Goal: Transaction & Acquisition: Purchase product/service

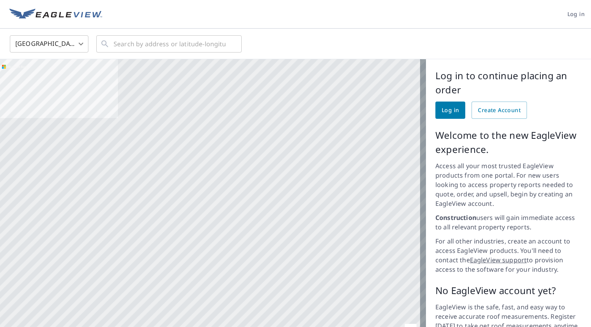
click at [451, 109] on span "Log in" at bounding box center [449, 111] width 17 height 10
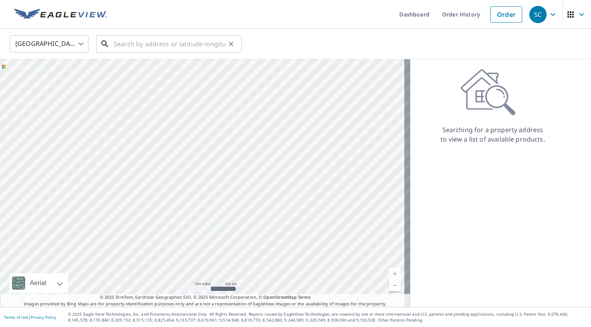
click at [174, 46] on input "text" at bounding box center [169, 44] width 112 height 22
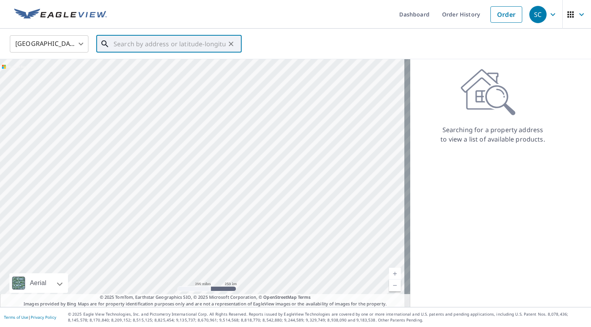
click at [198, 38] on input "text" at bounding box center [169, 44] width 112 height 22
paste input "3100 Hamilton Avenue The Springs Fort Worth, TX Un"
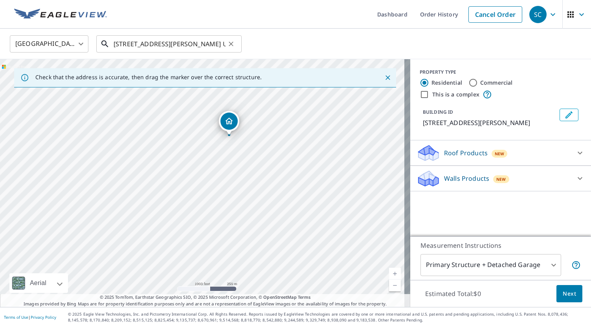
click at [186, 49] on input "3100 Hamilton Avenue The Springs Fort Worth, TX Un" at bounding box center [169, 44] width 112 height 22
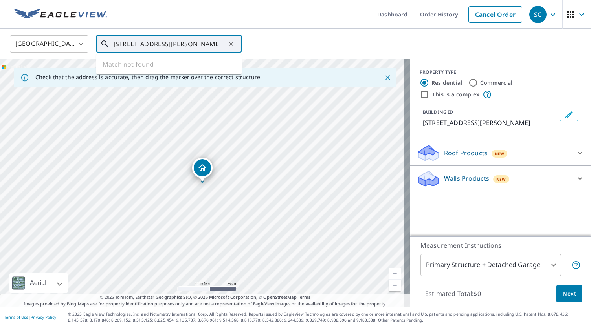
scroll to position [0, 38]
type input "3100 Hamilton Avenue The Springs Fort Worth, TX"
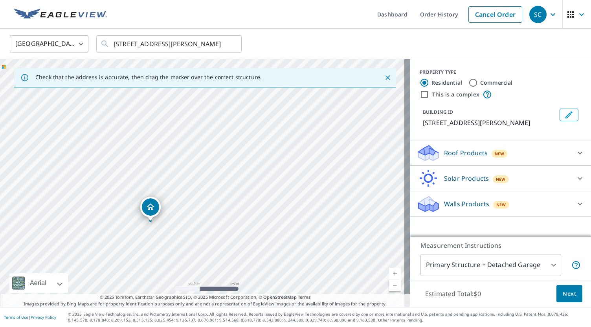
drag, startPoint x: 309, startPoint y: 104, endPoint x: 258, endPoint y: 143, distance: 64.2
click at [258, 143] on div "3100 Hamilton Ave The Springs" at bounding box center [205, 183] width 410 height 248
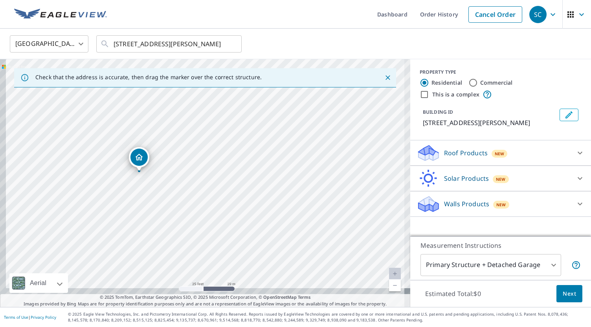
drag, startPoint x: 194, startPoint y: 221, endPoint x: 200, endPoint y: 184, distance: 37.4
click at [203, 186] on div "3100 Hamilton Ave The Springs" at bounding box center [205, 183] width 410 height 248
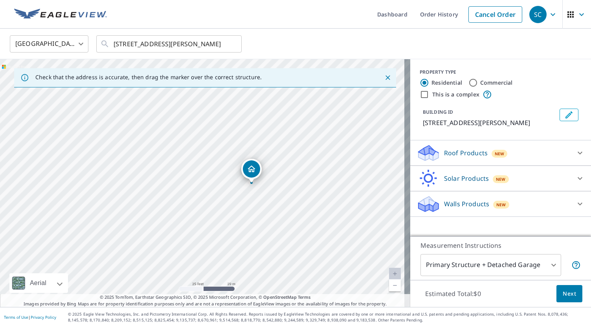
drag, startPoint x: 137, startPoint y: 163, endPoint x: 251, endPoint y: 179, distance: 115.0
drag, startPoint x: 241, startPoint y: 201, endPoint x: 250, endPoint y: 172, distance: 31.0
click at [250, 172] on div "3100 Hamilton Ave Fort Worth, TX 76107" at bounding box center [205, 183] width 410 height 248
click at [514, 159] on div "Roof Products New" at bounding box center [493, 153] width 154 height 18
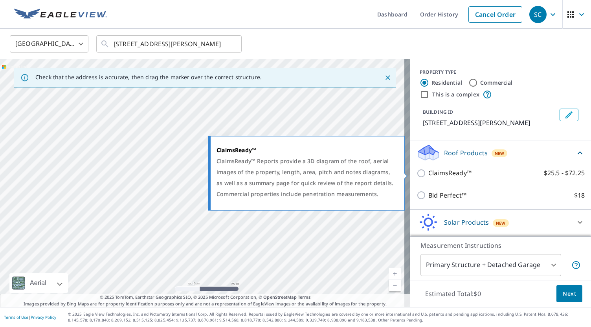
click at [449, 172] on p "ClaimsReady™" at bounding box center [449, 173] width 43 height 10
click at [428, 172] on input "ClaimsReady™ $25.5 - $72.25" at bounding box center [422, 173] width 12 height 9
checkbox input "true"
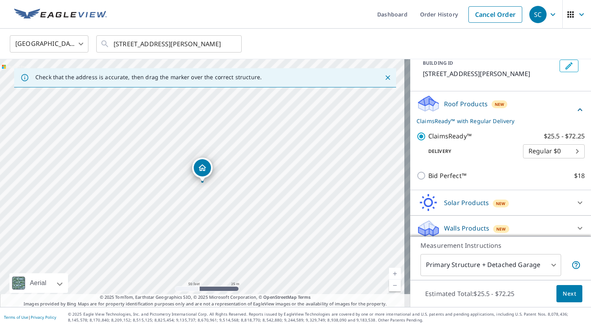
scroll to position [53, 0]
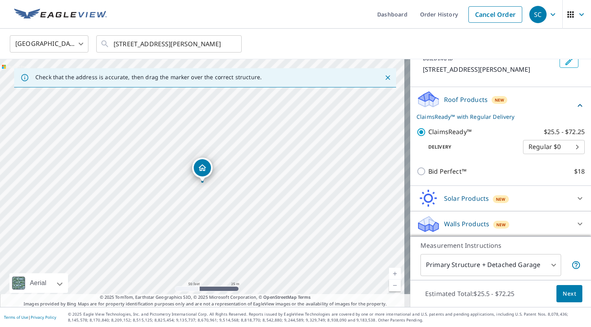
click at [523, 145] on body "SC SC Dashboard Order History Cancel Order SC United States US ​ 3100 Hamilton …" at bounding box center [295, 163] width 591 height 327
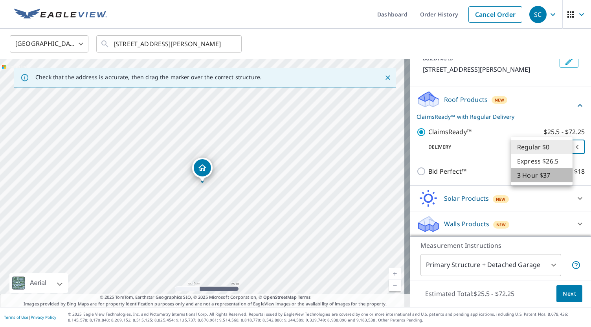
click at [525, 174] on li "3 Hour $37" at bounding box center [541, 175] width 62 height 14
type input "7"
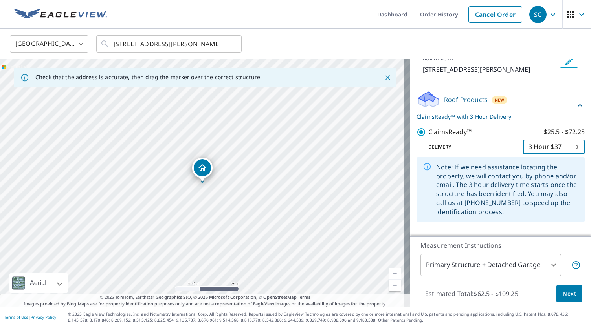
scroll to position [121, 0]
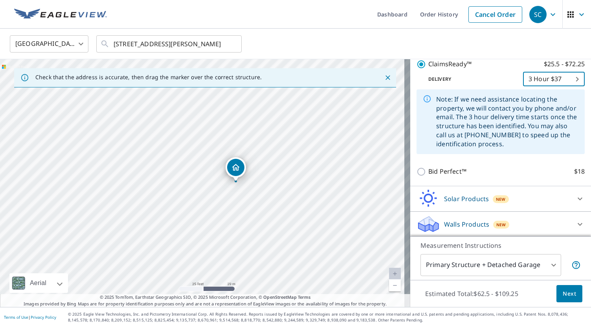
drag, startPoint x: 245, startPoint y: 240, endPoint x: 264, endPoint y: 271, distance: 35.8
click at [264, 271] on div "3100 Hamilton Ave Fort Worth, TX 76107" at bounding box center [205, 183] width 410 height 248
click at [562, 293] on span "Next" at bounding box center [568, 294] width 13 height 10
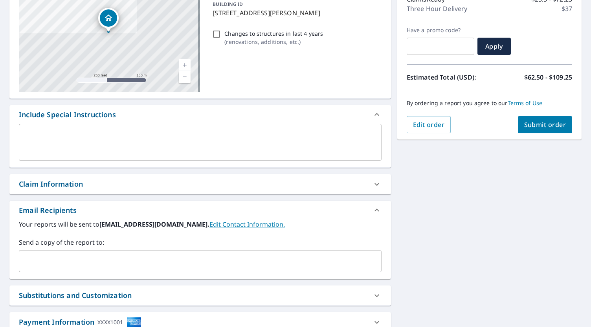
scroll to position [118, 0]
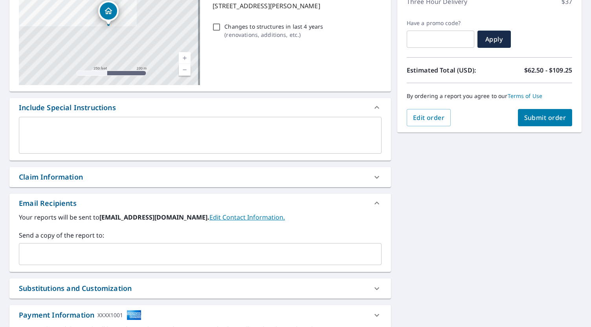
click at [205, 135] on textarea at bounding box center [199, 135] width 351 height 22
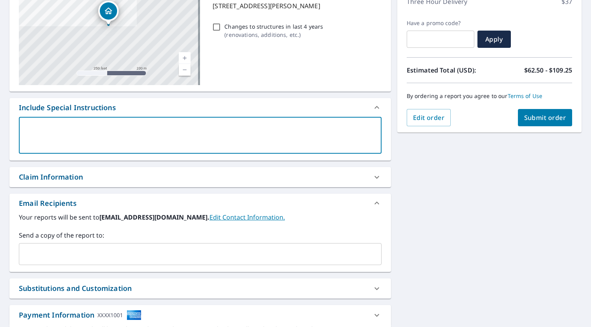
type textarea "P"
type textarea "x"
type textarea "PL"
type textarea "x"
type textarea "PLe"
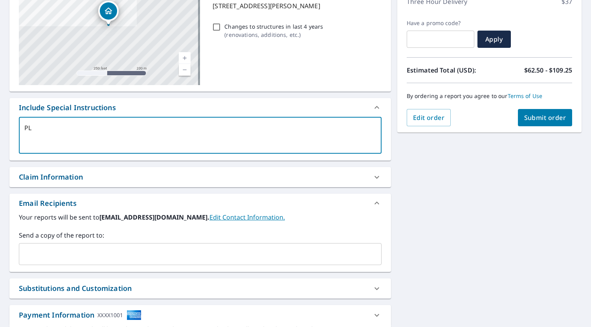
type textarea "x"
type textarea "PLea"
type textarea "x"
type textarea "PLeas"
type textarea "x"
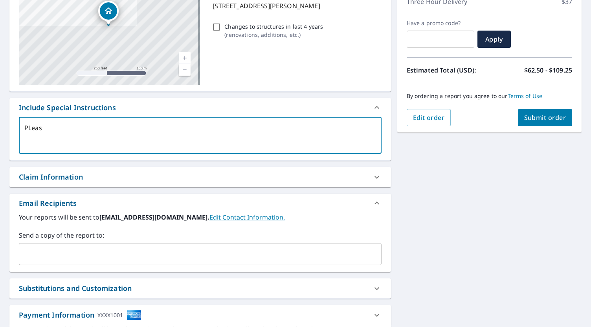
type textarea "PLease"
type textarea "x"
type textarea "PLeas"
type textarea "x"
type textarea "PLea"
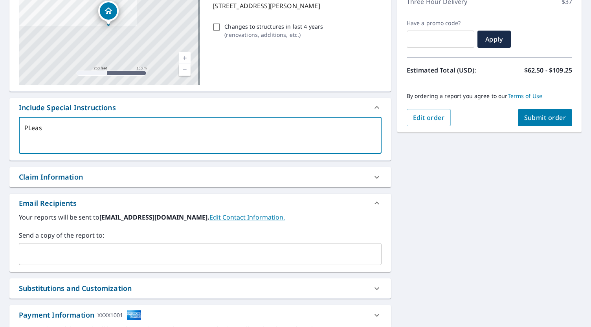
type textarea "x"
type textarea "PLe"
type textarea "x"
type textarea "PL"
type textarea "x"
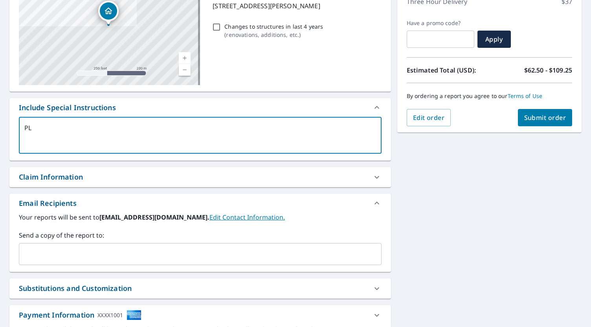
type textarea "P"
type textarea "x"
type textarea "Pl"
type textarea "x"
type textarea "Ple"
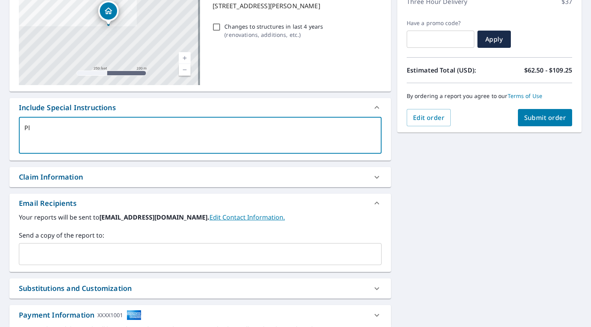
type textarea "x"
type textarea "Plea"
type textarea "x"
type textarea "Pleas"
type textarea "x"
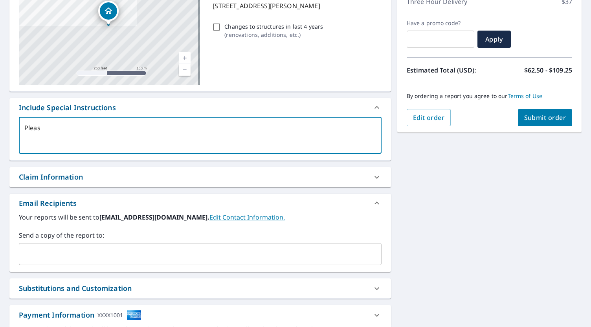
type textarea "Please"
type textarea "x"
type textarea "Please"
type textarea "x"
type textarea "Please i"
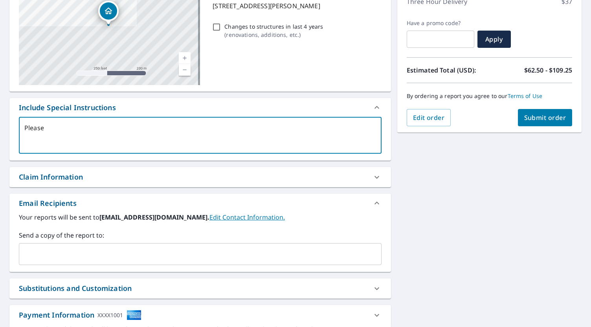
type textarea "x"
type textarea "Please in"
type textarea "x"
type textarea "Please inc"
type textarea "x"
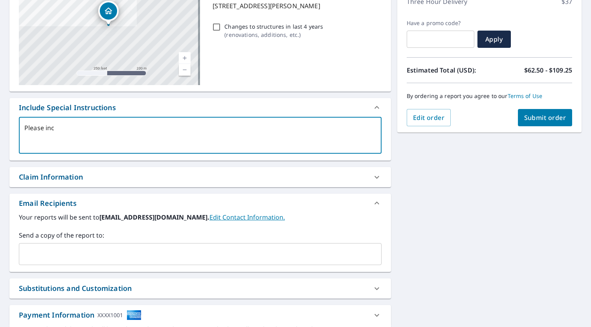
type textarea "Please incl"
type textarea "x"
type textarea "Please inclu"
type textarea "x"
type textarea "Please includ"
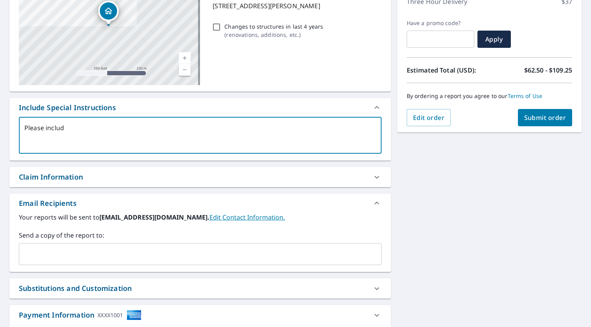
type textarea "x"
type textarea "Please include"
type textarea "x"
type textarea "Please include"
type textarea "x"
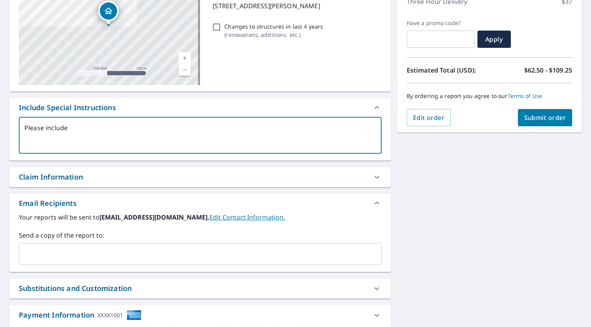
type textarea "Please include n"
type textarea "x"
type textarea "Please include"
type textarea "x"
type textarea "Please include i"
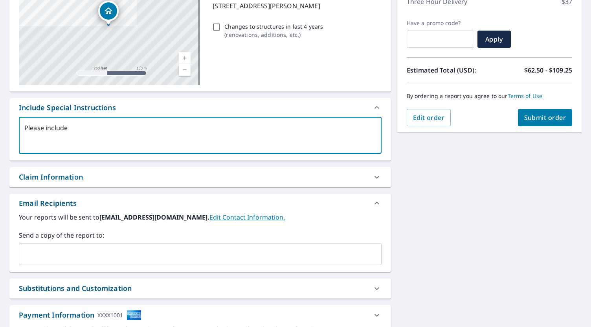
type textarea "x"
type textarea "Please include in"
type textarea "x"
type textarea "Please include inv"
type textarea "x"
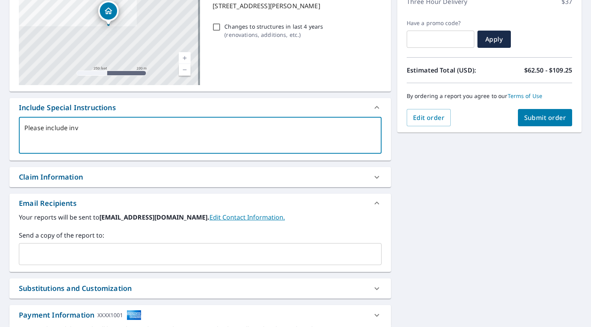
type textarea "Please include invo"
type textarea "x"
type textarea "Please include invoci"
type textarea "x"
type textarea "Please include invocie"
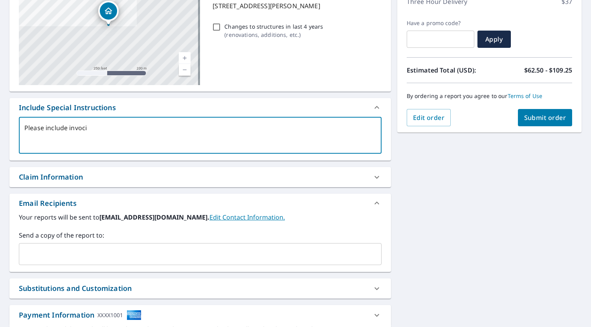
type textarea "x"
type textarea "Please include invocie"
type textarea "x"
type textarea "Please include invocie w"
type textarea "x"
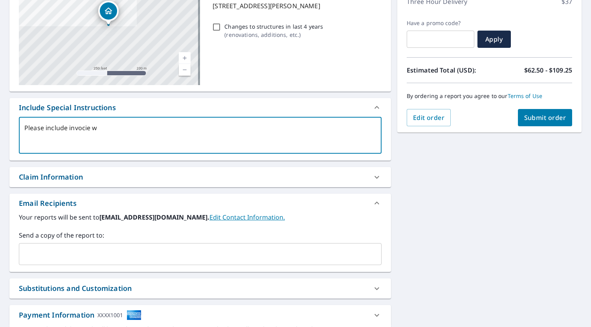
type textarea "Please include invocie wi"
type textarea "x"
type textarea "Please include invocie wit"
type textarea "x"
type textarea "Please include invocie with"
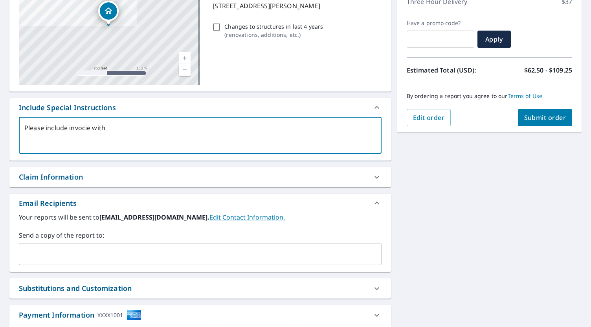
type textarea "x"
type textarea "Please include invocie with"
type textarea "x"
type textarea "Please include invocie with r"
type textarea "x"
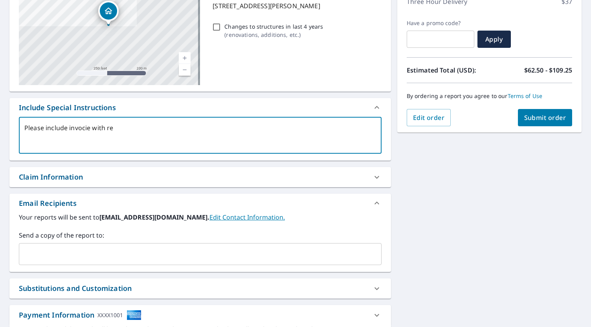
type textarea "Please include invocie with rep"
type textarea "x"
type textarea "Please include invocie with repo"
type textarea "x"
type textarea "Please include invocie with repor"
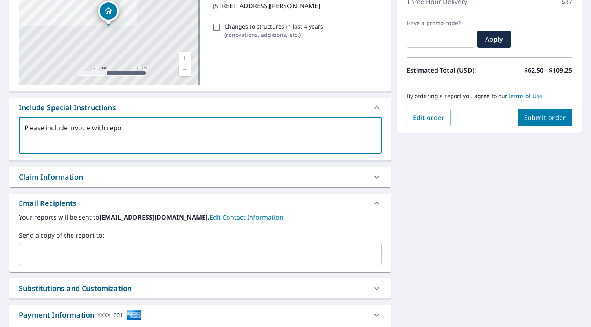
type textarea "x"
type textarea "Please include invocie with report"
type textarea "x"
click at [83, 128] on textarea "Please include invocie with report" at bounding box center [199, 135] width 351 height 22
type textarea "Please include invoice with report"
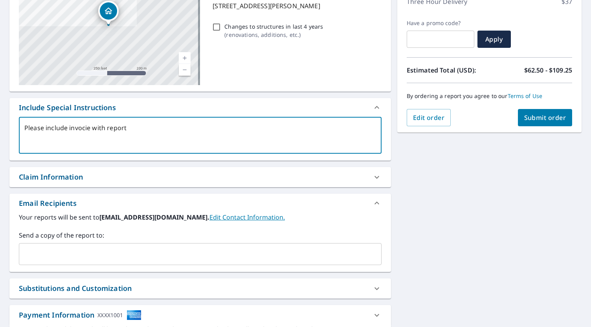
type textarea "x"
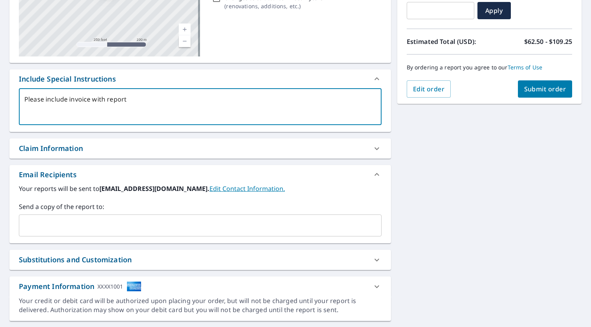
scroll to position [166, 0]
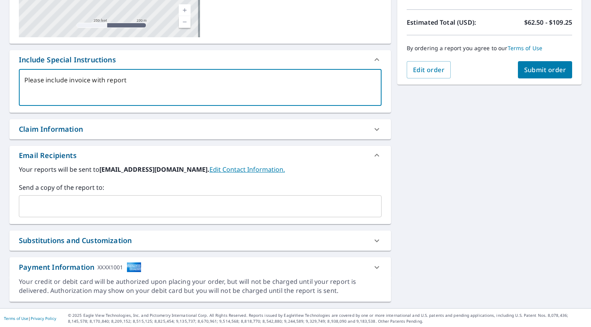
type textarea "Please include invoice with report"
type textarea "x"
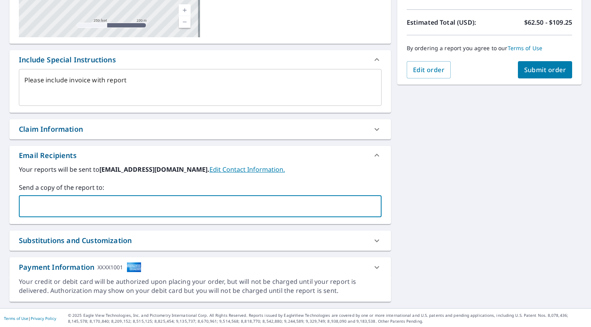
click at [110, 208] on input "text" at bounding box center [194, 206] width 344 height 15
type input "zh@dbi-cc.com"
type textarea "x"
click at [151, 271] on div "Payment Information XXXX1001" at bounding box center [193, 267] width 348 height 11
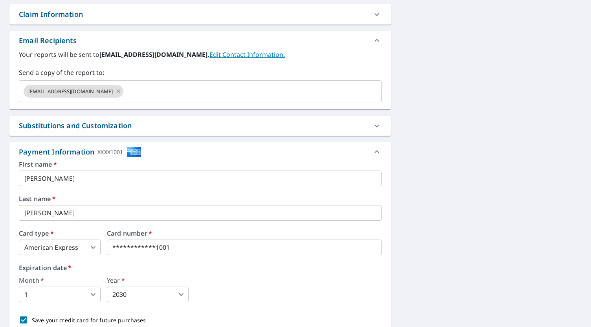
scroll to position [284, 0]
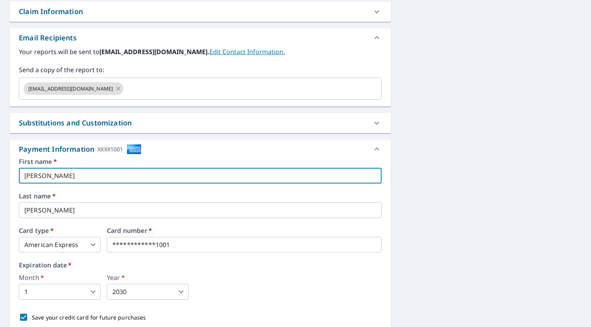
drag, startPoint x: 134, startPoint y: 181, endPoint x: -48, endPoint y: 181, distance: 181.4
click at [0, 181] on html "SC SC Dashboard Order History Cancel Order SC Dashboard / Finalize Order Finali…" at bounding box center [295, 163] width 591 height 327
type textarea "x"
type input "SA"
type textarea "x"
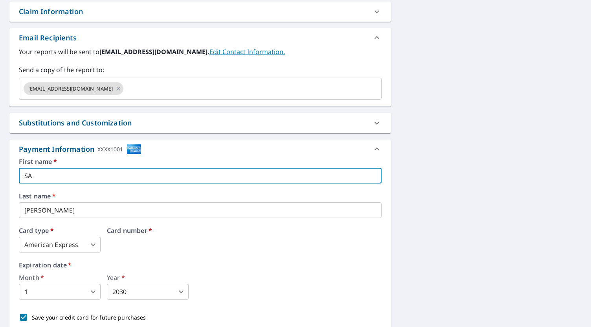
type input "SAb"
type textarea "x"
type input "SAbe"
type textarea "x"
type input "SAber"
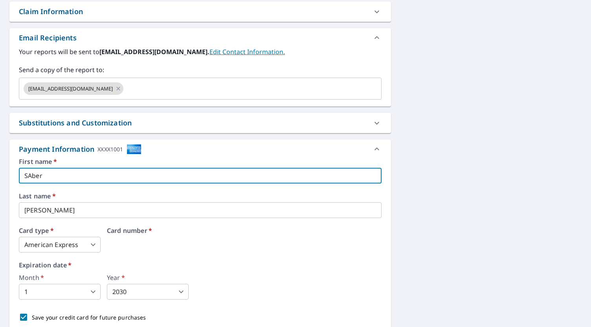
type textarea "x"
type input "SAbe"
type textarea "x"
type input "SAb"
type textarea "x"
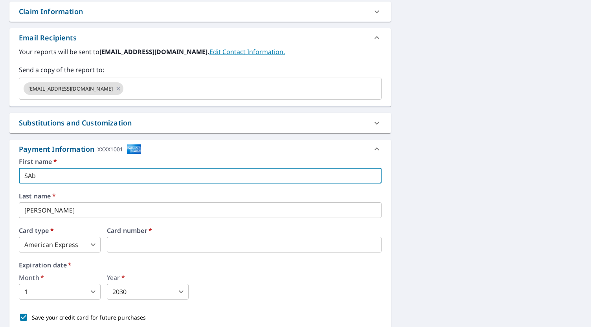
type input "SA"
type textarea "x"
type input "S"
type textarea "x"
type input "Sa"
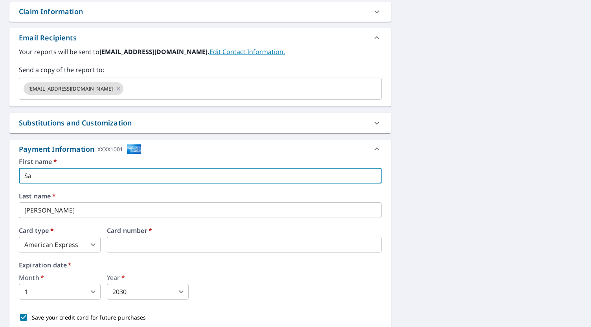
type textarea "x"
type input "Save"
type textarea "x"
type input "Saver"
type textarea "x"
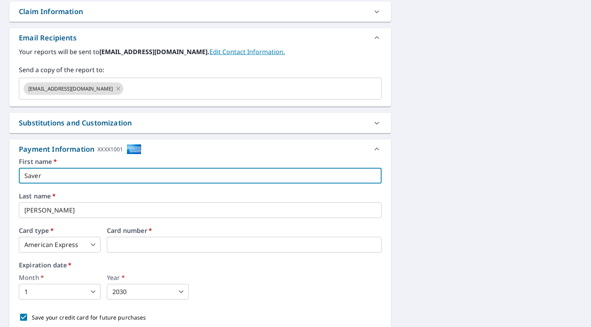
type input "Saveri"
type textarea "x"
type input "Saverio"
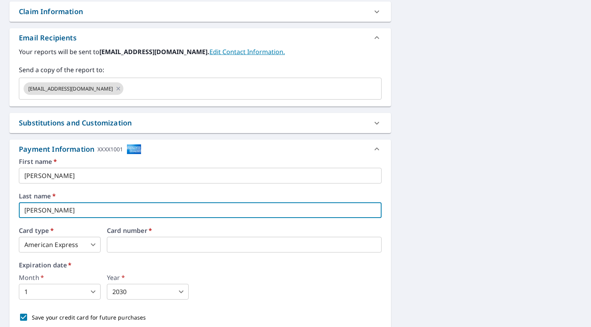
type textarea "x"
type input "C"
type textarea "x"
type input "Ci"
type textarea "x"
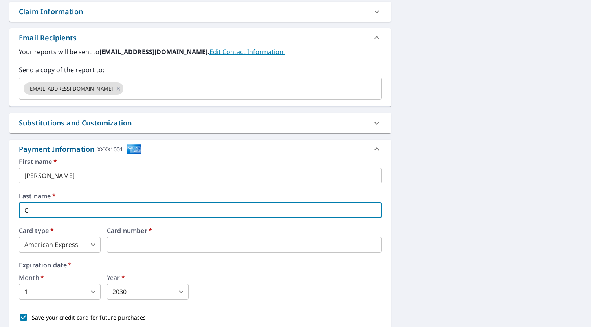
type input "Cim"
type textarea "x"
type input "Cimi"
type textarea "x"
type input "Cimin"
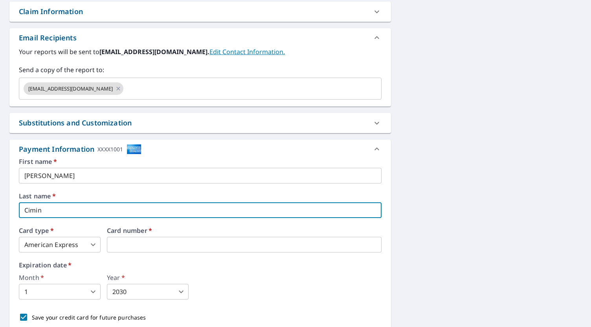
type textarea "x"
type input "Cimino"
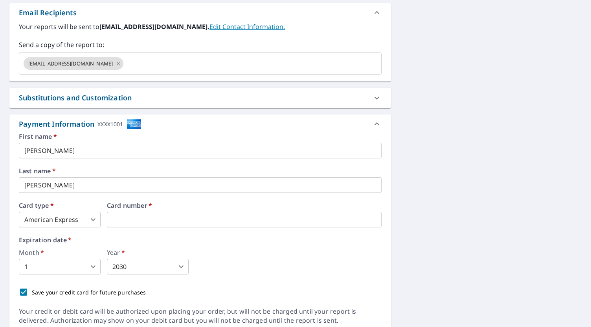
scroll to position [338, 0]
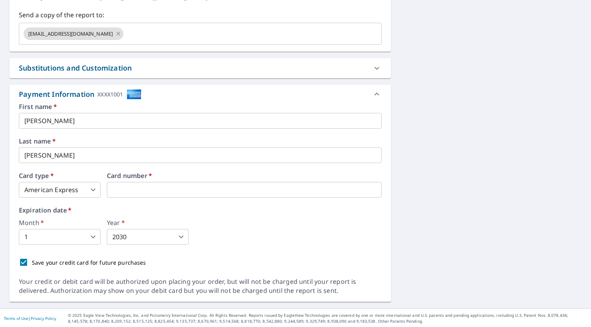
click at [166, 238] on body "SC SC Dashboard Order History Cancel Order SC Dashboard / Finalize Order Finali…" at bounding box center [295, 163] width 591 height 327
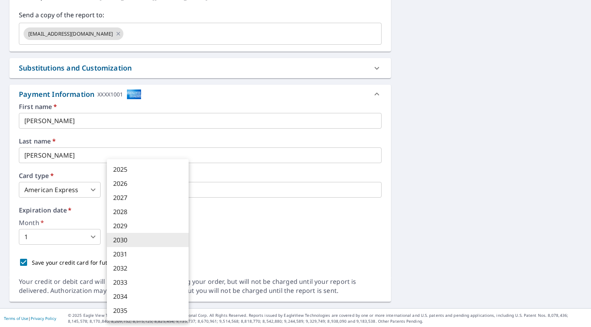
click at [139, 214] on li "2028" at bounding box center [148, 212] width 82 height 14
type textarea "x"
type input "2028"
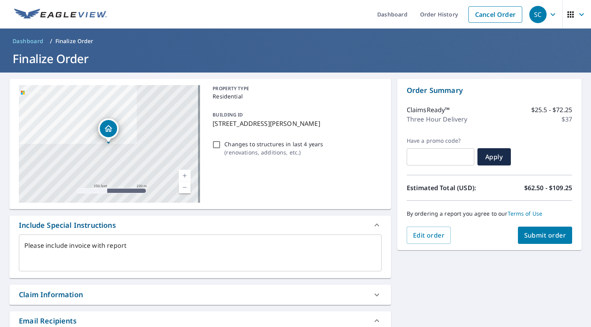
scroll to position [0, 0]
click at [531, 231] on button "Submit order" at bounding box center [545, 235] width 55 height 17
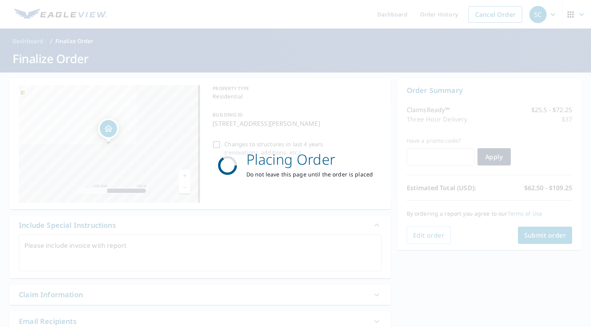
type textarea "x"
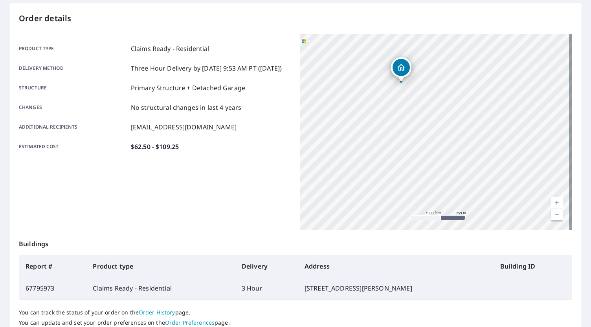
scroll to position [134, 0]
